Goal: Task Accomplishment & Management: Manage account settings

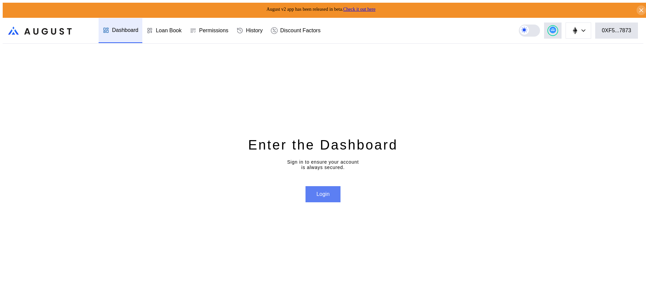
click at [317, 191] on button "Login" at bounding box center [322, 194] width 35 height 16
click at [340, 191] on button "Login" at bounding box center [322, 194] width 35 height 16
click at [334, 192] on button "Login" at bounding box center [322, 194] width 35 height 16
click at [164, 31] on div "Loan Book" at bounding box center [169, 31] width 26 height 6
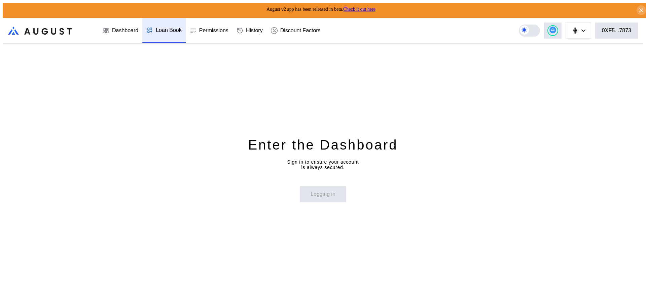
click at [164, 31] on div "Loan Book" at bounding box center [169, 30] width 26 height 6
